Goal: Task Accomplishment & Management: Use online tool/utility

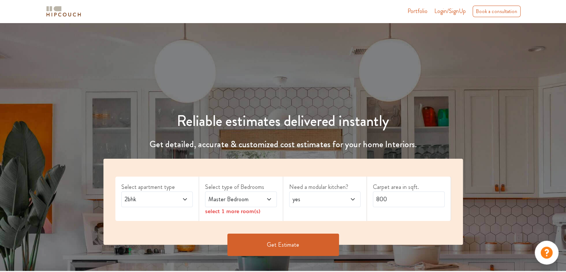
click at [151, 196] on span "2bhk" at bounding box center [147, 199] width 49 height 9
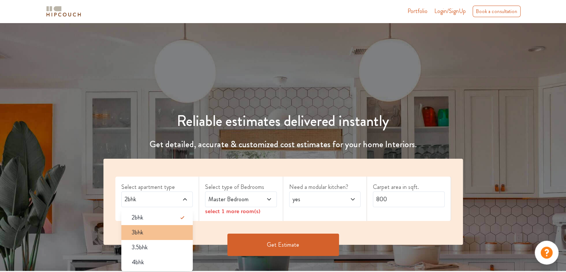
click at [140, 232] on span "3bhk" at bounding box center [138, 232] width 12 height 9
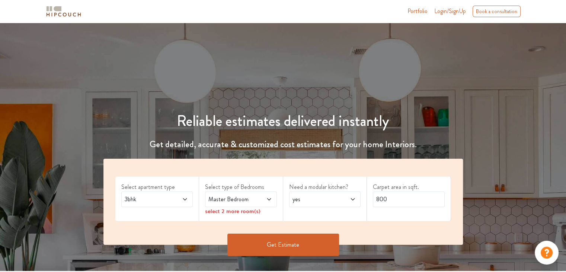
click at [267, 198] on icon at bounding box center [269, 199] width 6 height 6
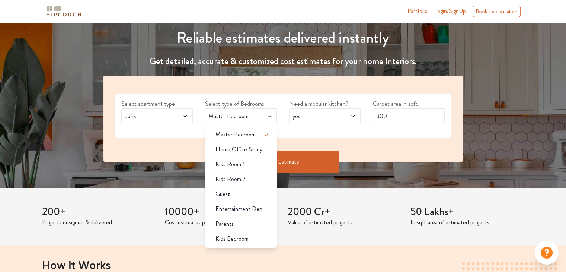
scroll to position [86, 0]
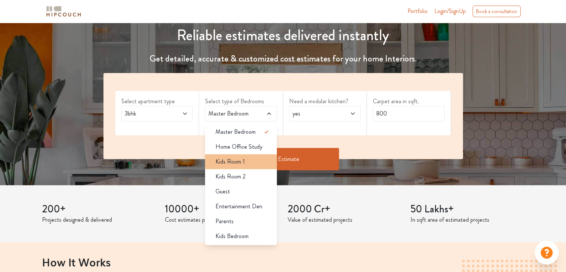
click at [244, 160] on div "Kids Room 1" at bounding box center [243, 161] width 67 height 9
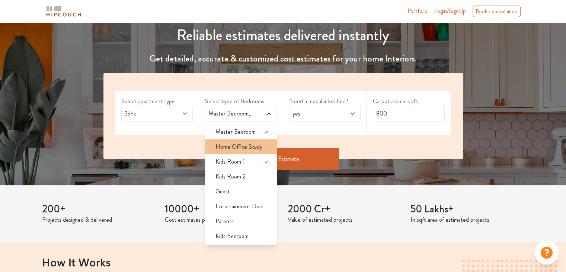
click at [242, 147] on span "Home Office Study" at bounding box center [239, 146] width 47 height 9
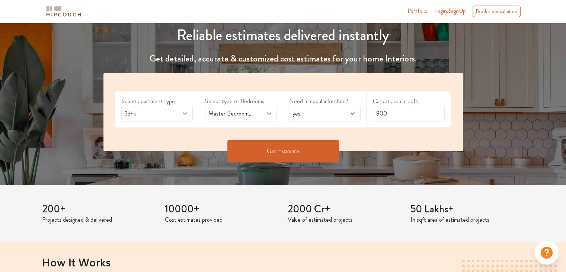
click at [315, 118] on div "yes" at bounding box center [325, 114] width 72 height 16
click at [394, 109] on input "800" at bounding box center [409, 114] width 72 height 16
type input "8"
type input "1325"
click at [293, 149] on button "Get Estimate" at bounding box center [284, 151] width 112 height 22
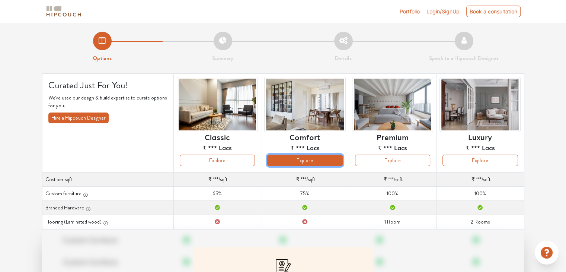
drag, startPoint x: 302, startPoint y: 163, endPoint x: 292, endPoint y: 160, distance: 10.3
click at [292, 160] on button "Explore" at bounding box center [304, 161] width 75 height 12
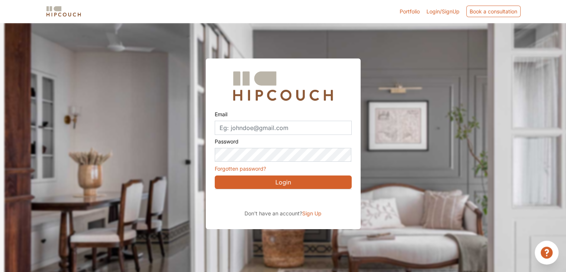
click at [306, 212] on span "Sign Up" at bounding box center [311, 213] width 19 height 6
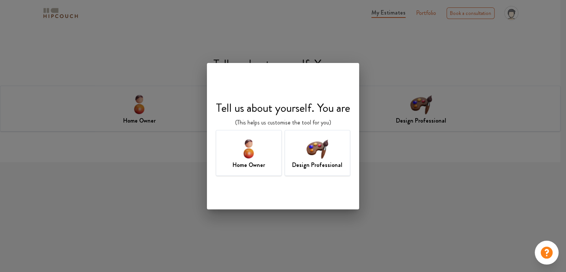
click at [260, 154] on img at bounding box center [249, 148] width 24 height 24
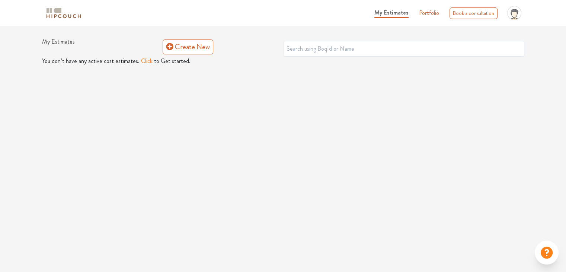
click at [144, 61] on button "Click" at bounding box center [147, 61] width 12 height 9
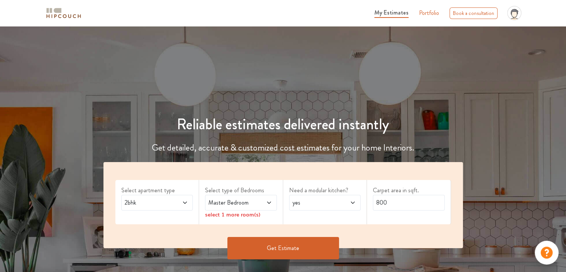
click at [147, 204] on span "2bhk" at bounding box center [147, 202] width 49 height 9
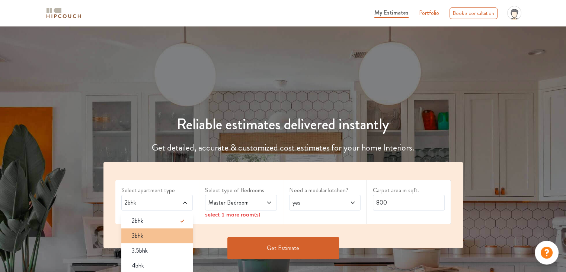
click at [139, 240] on span "3bhk" at bounding box center [138, 235] width 12 height 9
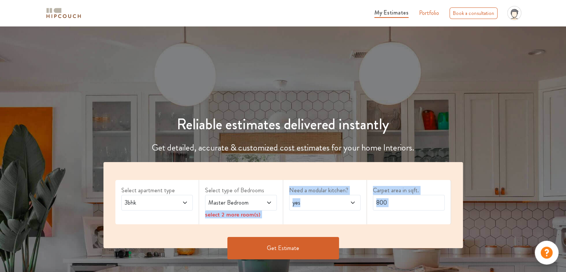
drag, startPoint x: 139, startPoint y: 240, endPoint x: 250, endPoint y: 203, distance: 117.6
click at [250, 203] on div "Select apartment type 3bhk Select type of Bedrooms Master Bedroom select 2 more…" at bounding box center [283, 216] width 369 height 108
click at [250, 203] on span "Master Bedroom" at bounding box center [231, 202] width 49 height 9
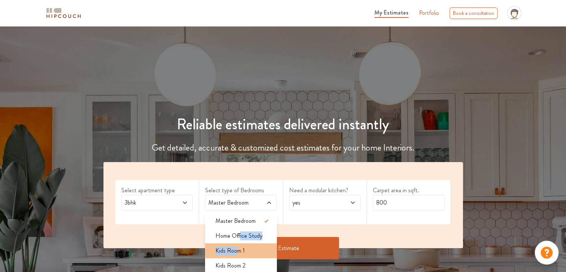
drag, startPoint x: 239, startPoint y: 237, endPoint x: 236, endPoint y: 253, distance: 16.7
click at [236, 253] on ul "Master Bedroom Home Office Study Kids Room 1 Kids Room 2 Guest Entertainment De…" at bounding box center [241, 273] width 72 height 122
click at [236, 253] on span "Kids Room 1" at bounding box center [230, 250] width 29 height 9
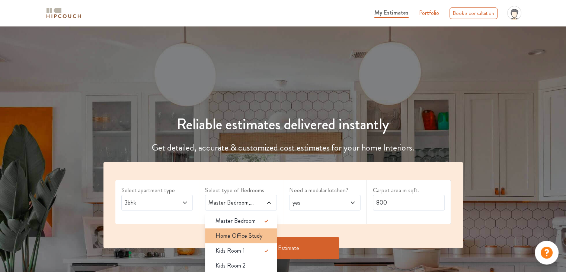
click at [234, 238] on span "Home Office Study" at bounding box center [239, 235] width 47 height 9
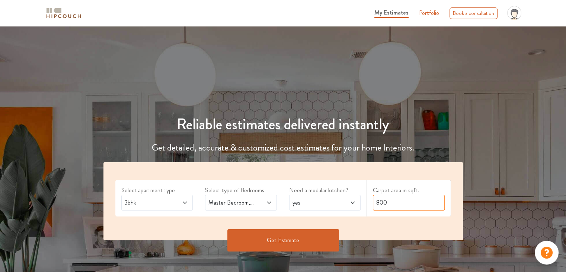
click at [394, 203] on input "800" at bounding box center [409, 203] width 72 height 16
type input "8"
type input "1325"
click at [283, 241] on button "Get Estimate" at bounding box center [284, 240] width 112 height 22
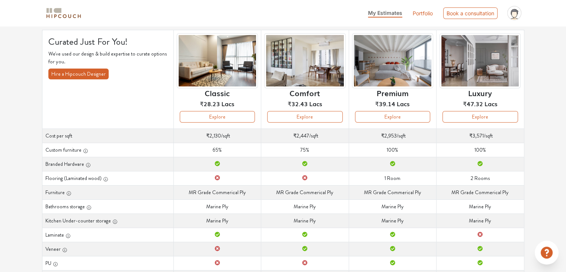
scroll to position [44, 0]
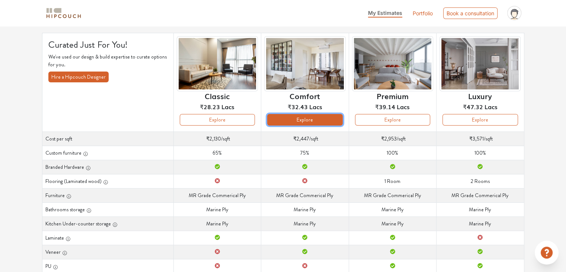
click at [304, 120] on button "Explore" at bounding box center [304, 120] width 75 height 12
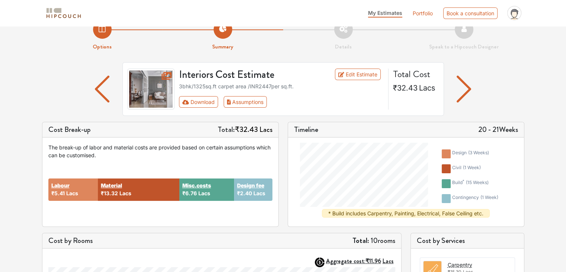
scroll to position [9, 0]
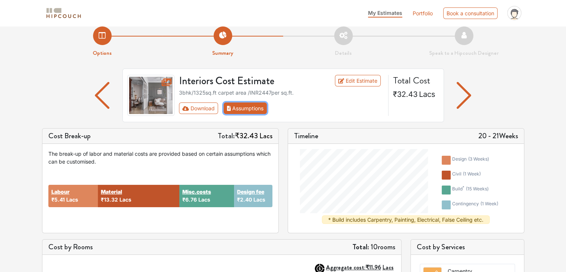
click at [250, 108] on button "Assumptions" at bounding box center [246, 108] width 44 height 12
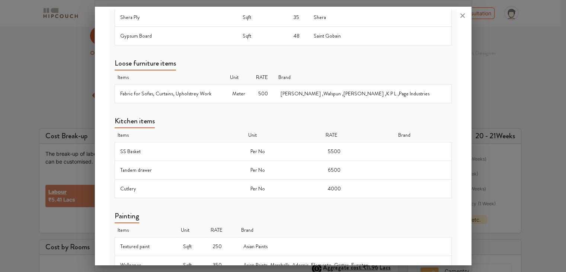
scroll to position [471, 0]
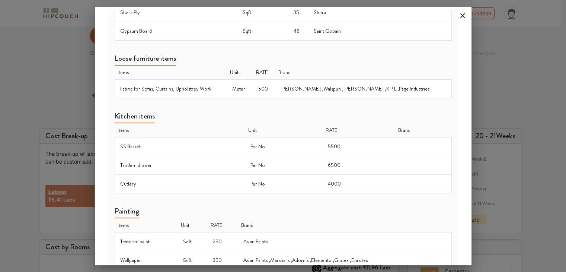
click at [460, 16] on icon at bounding box center [463, 16] width 12 height 12
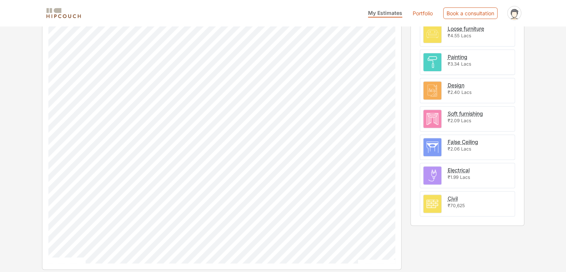
scroll to position [0, 0]
